Goal: Check status: Check status

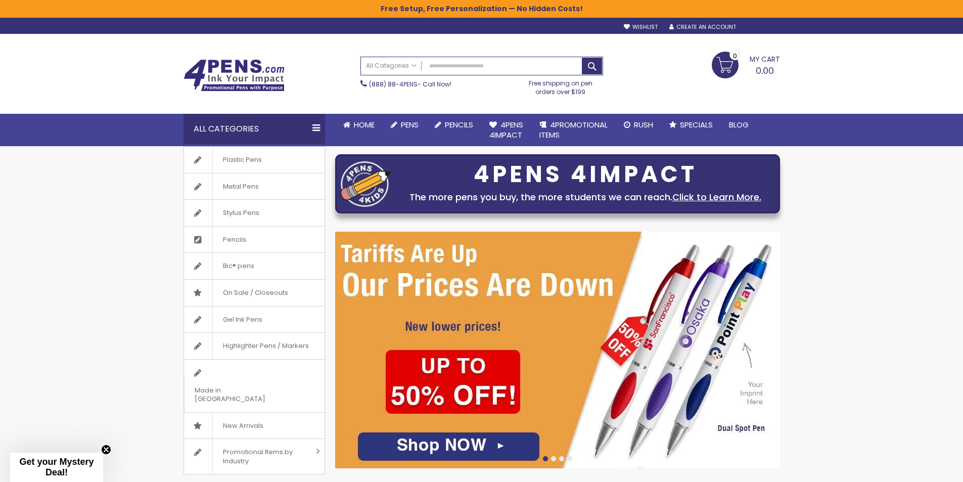
type input "**********"
click at [765, 28] on div "Sign In" at bounding box center [762, 28] width 33 height 8
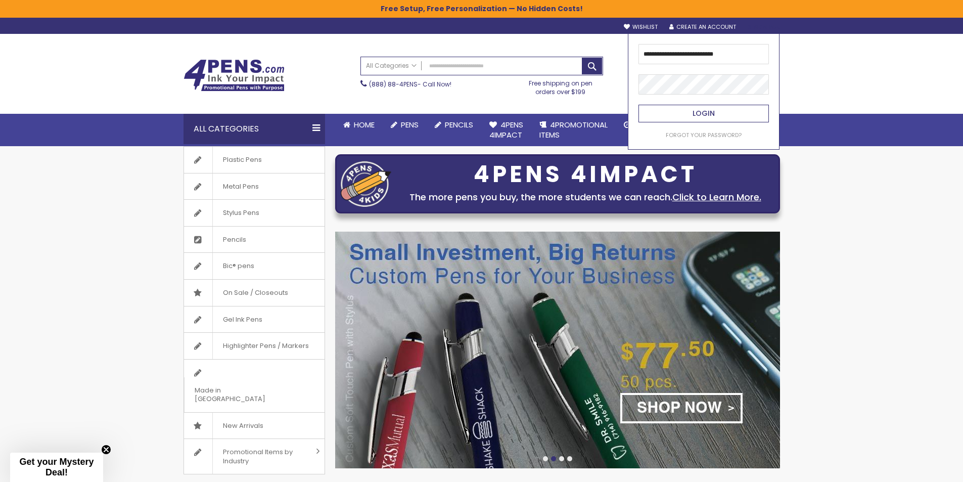
click at [710, 110] on span "Login" at bounding box center [704, 113] width 22 height 10
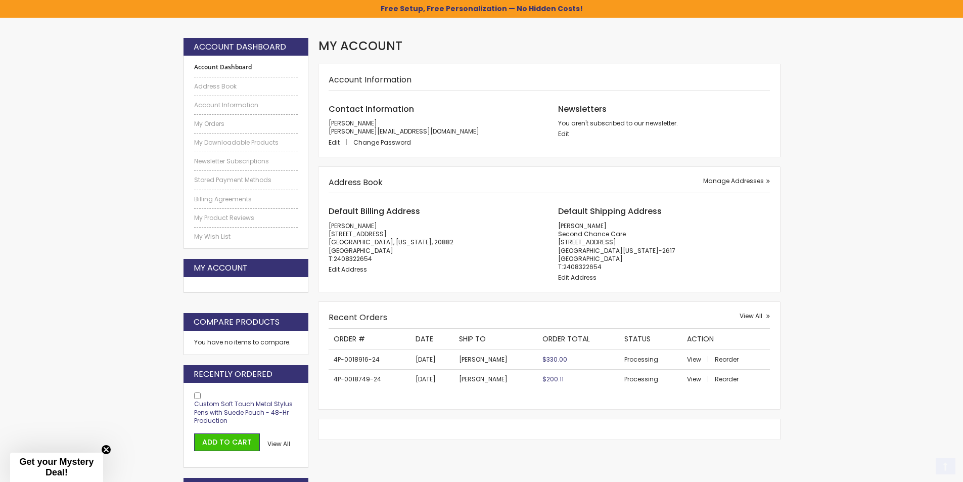
scroll to position [152, 0]
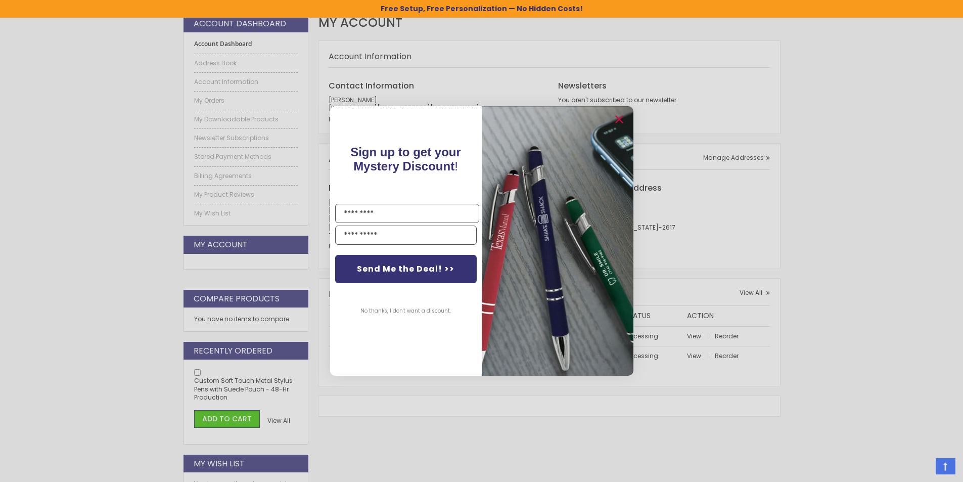
click at [881, 336] on div "Close dialog Sign up to get your Mystery Discount ! Name Email Send Me the Deal…" at bounding box center [481, 241] width 963 height 482
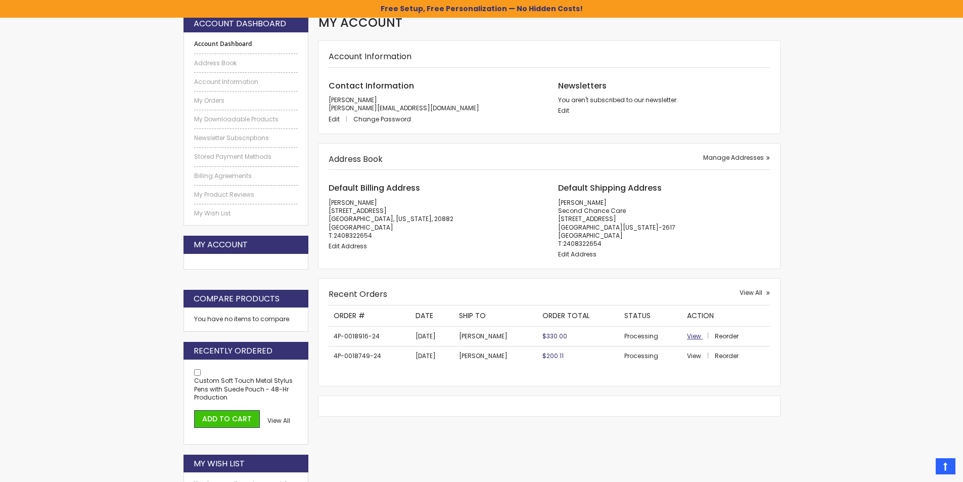
click at [696, 337] on span "View" at bounding box center [694, 336] width 14 height 9
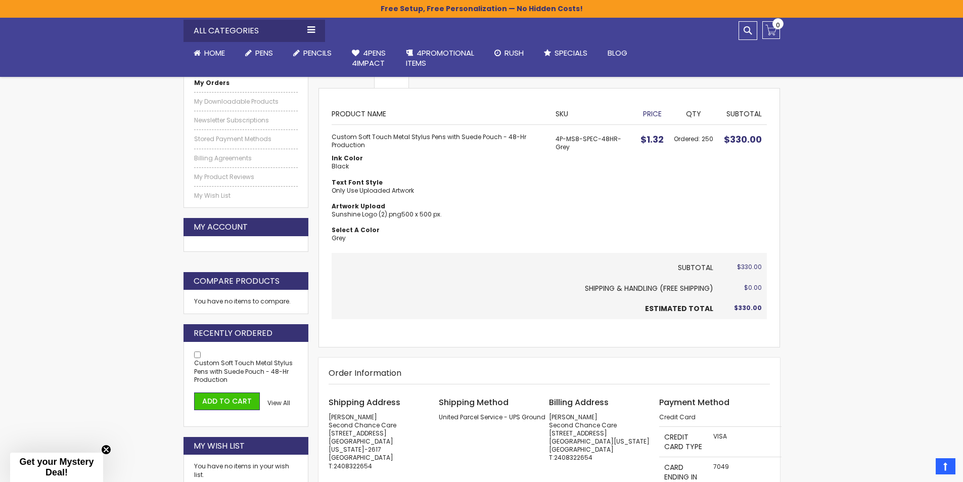
scroll to position [321, 0]
